Goal: Information Seeking & Learning: Learn about a topic

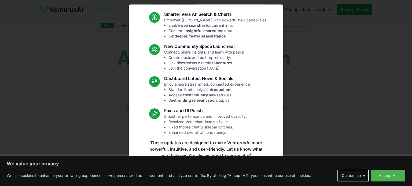
scroll to position [37, 0]
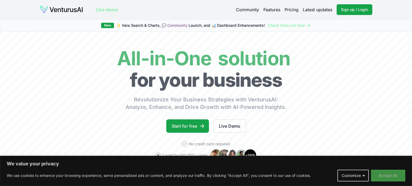
click at [392, 180] on button "Accept All" at bounding box center [388, 176] width 34 height 12
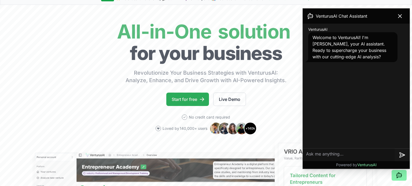
scroll to position [55, 0]
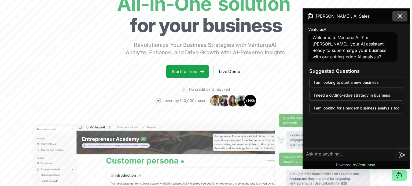
click at [400, 18] on icon at bounding box center [400, 16] width 6 height 6
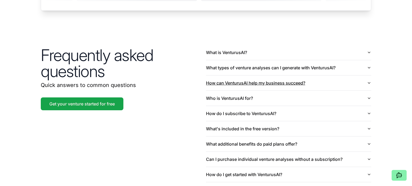
scroll to position [1251, 0]
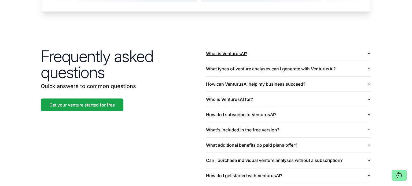
click at [318, 46] on button "What is VenturusAI?" at bounding box center [288, 53] width 165 height 15
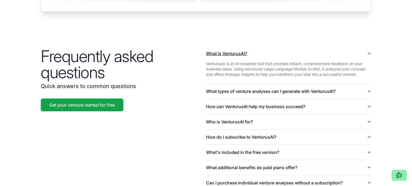
click at [316, 46] on button "What is VenturusAI?" at bounding box center [288, 53] width 165 height 15
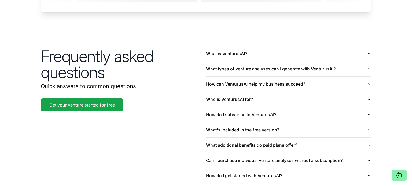
click at [316, 61] on button "What types of venture analyses can I generate with VenturusAI?" at bounding box center [288, 68] width 165 height 15
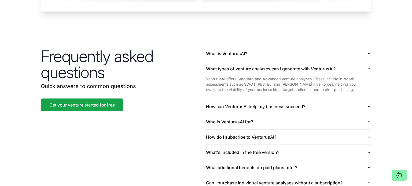
click at [316, 61] on button "What types of venture analyses can I generate with VenturusAI?" at bounding box center [288, 68] width 165 height 15
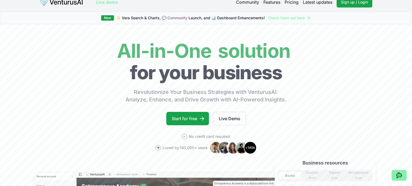
scroll to position [26, 0]
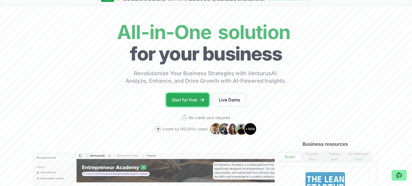
click at [183, 101] on link "Start for free" at bounding box center [187, 99] width 43 height 13
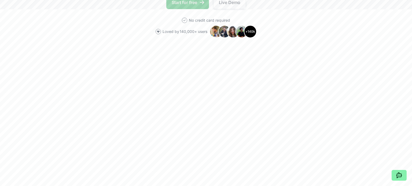
scroll to position [51, 0]
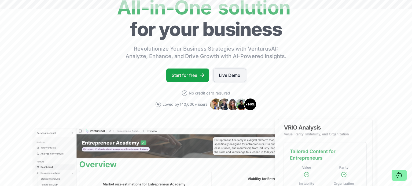
click at [228, 77] on link "Live Demo" at bounding box center [229, 75] width 33 height 13
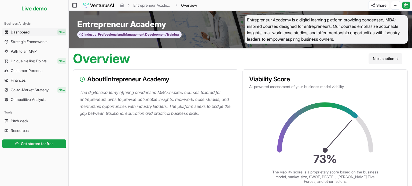
click at [387, 61] on span "Next section" at bounding box center [383, 58] width 21 height 5
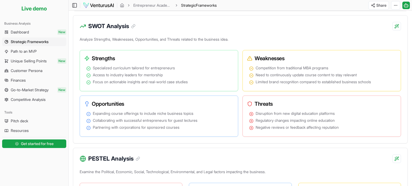
scroll to position [246, 0]
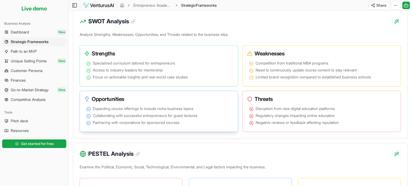
click at [205, 106] on li "Expanding course offerings to include niche business topics" at bounding box center [158, 108] width 145 height 5
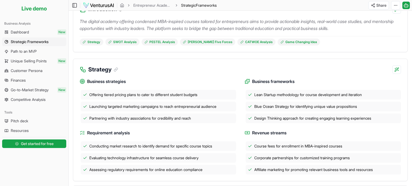
scroll to position [0, 0]
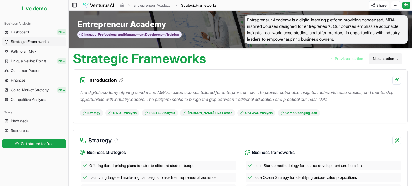
click at [385, 57] on span "Next section" at bounding box center [383, 58] width 21 height 5
